Goal: Complete application form

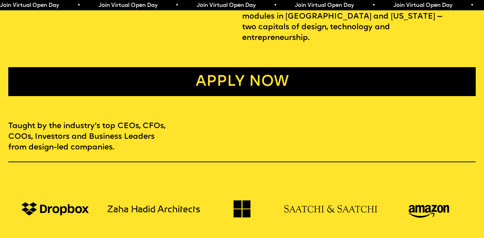
click at [228, 73] on link "Apply now" at bounding box center [241, 81] width 467 height 29
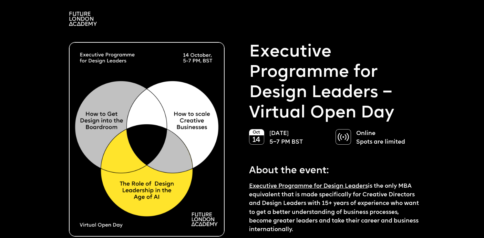
click at [82, 20] on img at bounding box center [83, 19] width 28 height 14
